Goal: Find specific page/section: Find specific page/section

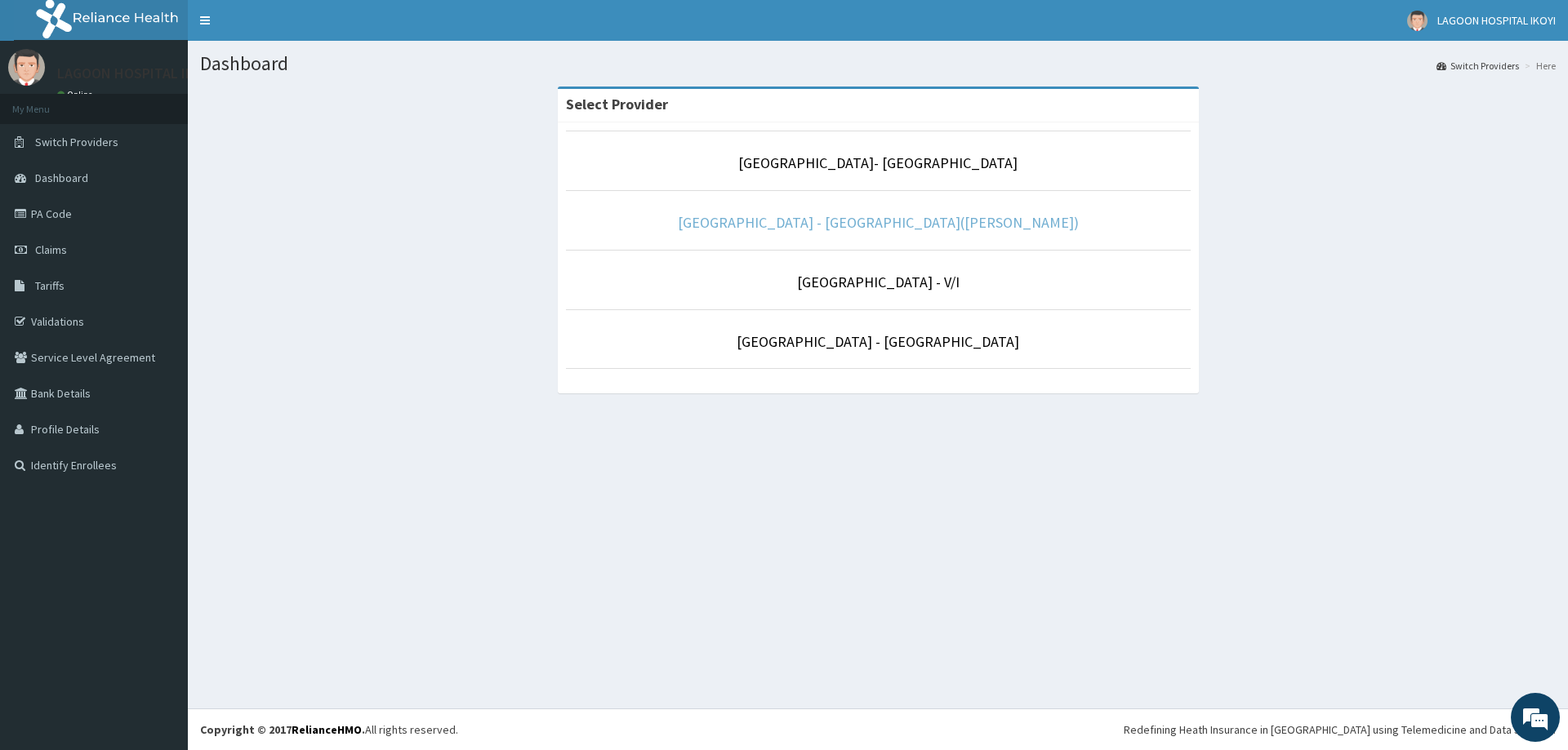
click at [883, 223] on link "[GEOGRAPHIC_DATA] - [GEOGRAPHIC_DATA]([PERSON_NAME])" at bounding box center [878, 222] width 401 height 18
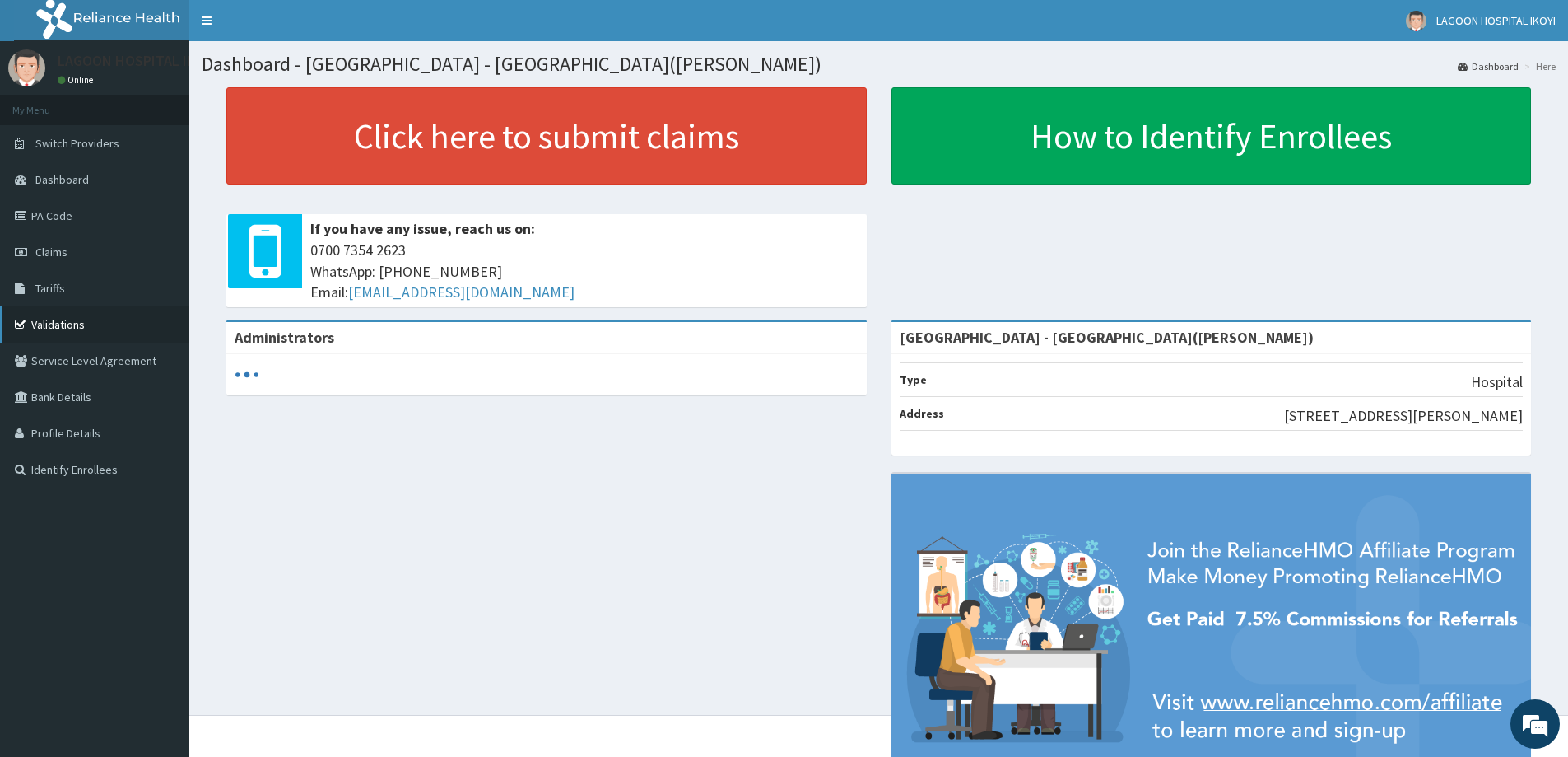
click at [68, 328] on link "Validations" at bounding box center [95, 324] width 190 height 36
